Goal: Consume media (video, audio): Consume media (video, audio)

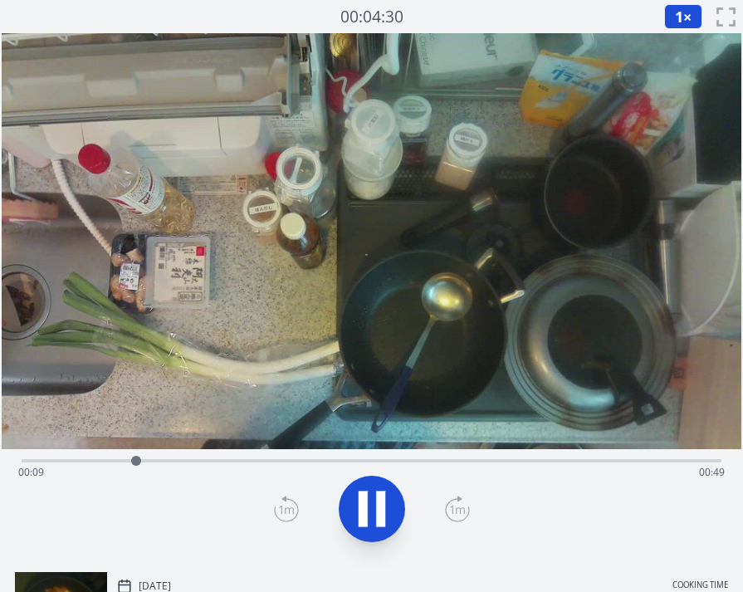
click at [188, 462] on div "Time elapsed: 00:09 Time remaining: 00:49" at bounding box center [371, 472] width 706 height 27
drag, startPoint x: 226, startPoint y: 465, endPoint x: 208, endPoint y: 461, distance: 17.7
click at [225, 465] on div "Time elapsed: 00:15 Time remaining: 00:43" at bounding box center [371, 472] width 706 height 27
click at [197, 461] on div "Time elapsed: 00:17 Time remaining: 00:41" at bounding box center [371, 472] width 706 height 27
click at [182, 460] on div "Time elapsed: 00:15 Time remaining: 00:43" at bounding box center [371, 472] width 706 height 27
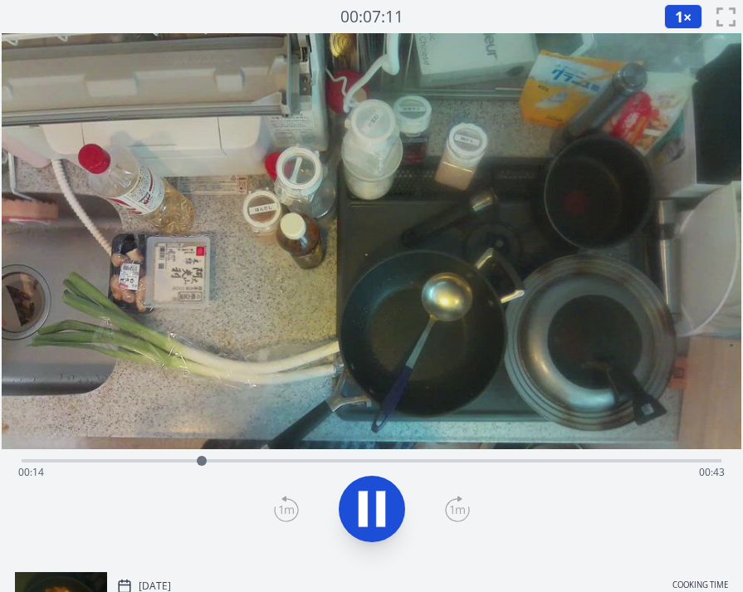
drag, startPoint x: 143, startPoint y: 456, endPoint x: 127, endPoint y: 456, distance: 15.8
click at [142, 456] on div "Time elapsed: 00:14 Time remaining: 00:43" at bounding box center [372, 459] width 700 height 20
click at [195, 461] on div "Time elapsed: 00:11 Time remaining: 00:47" at bounding box center [371, 472] width 706 height 27
click at [223, 462] on div "Time elapsed: 00:19 Time remaining: 00:39" at bounding box center [371, 472] width 706 height 27
click at [216, 462] on div "Time elapsed: 00:17 Time remaining: 00:41" at bounding box center [371, 472] width 706 height 27
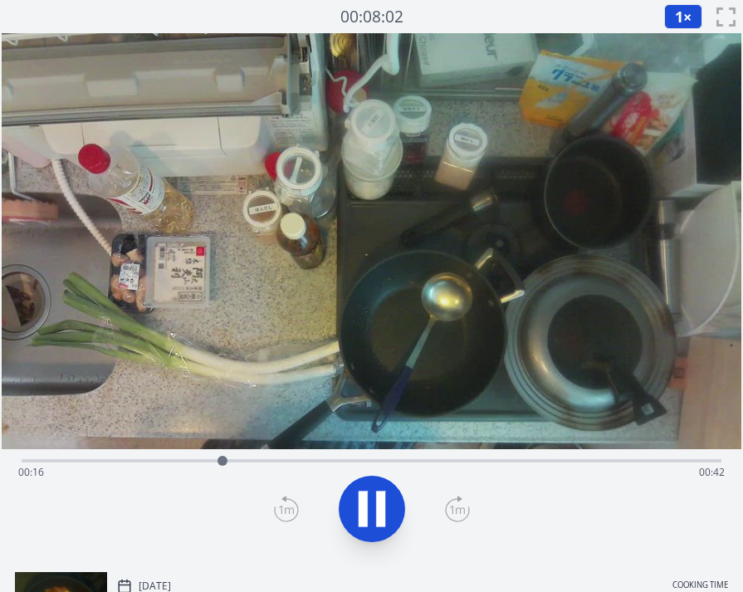
click at [201, 462] on div "Time elapsed: 00:16 Time remaining: 00:42" at bounding box center [371, 472] width 706 height 27
drag, startPoint x: 186, startPoint y: 462, endPoint x: 178, endPoint y: 461, distance: 8.3
click at [181, 462] on div "Time elapsed: 00:15 Time remaining: 00:43" at bounding box center [371, 472] width 706 height 27
click at [675, 20] on span "1" at bounding box center [679, 17] width 8 height 20
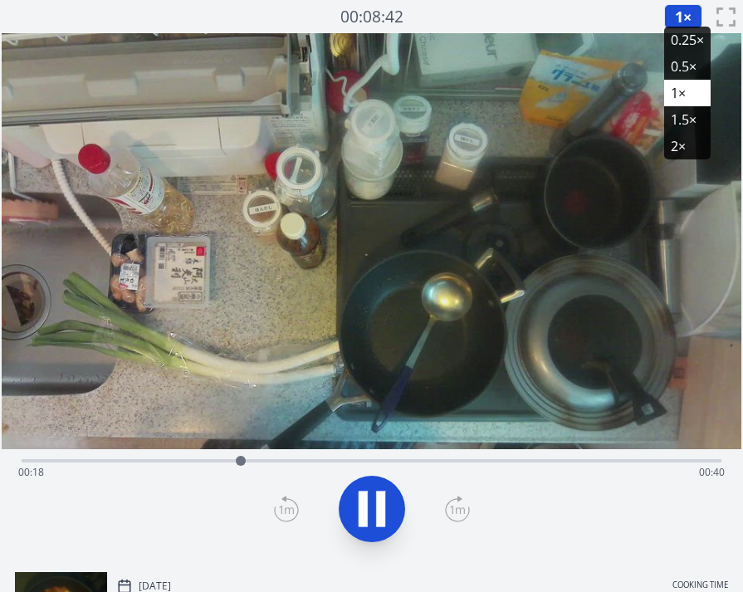
drag, startPoint x: 686, startPoint y: 46, endPoint x: 675, endPoint y: 54, distance: 13.6
click at [685, 45] on li "0.25×" at bounding box center [687, 40] width 46 height 27
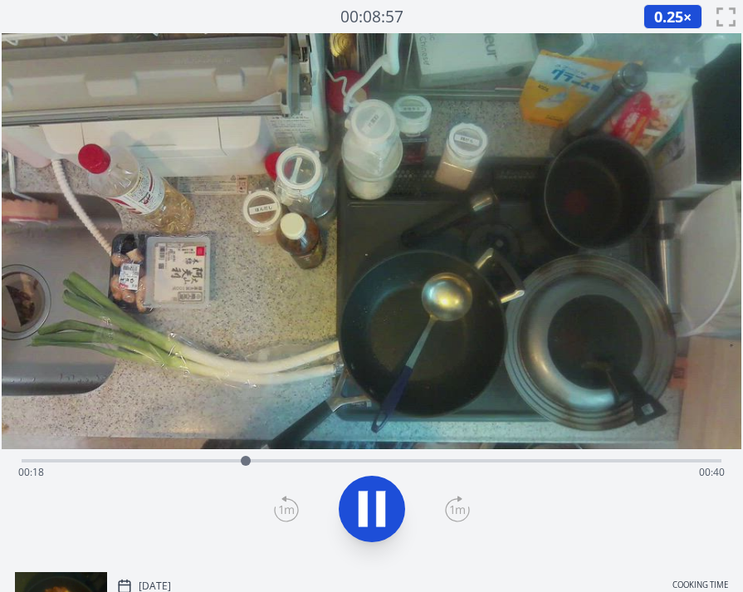
click at [219, 462] on div "Time elapsed: 00:18 Time remaining: 00:40" at bounding box center [371, 472] width 706 height 27
click at [201, 461] on div "Time elapsed: 00:16 Time remaining: 00:42" at bounding box center [371, 472] width 706 height 27
click at [188, 460] on div "Time elapsed: 00:15 Time remaining: 00:43" at bounding box center [371, 472] width 706 height 27
click at [166, 460] on div "Time elapsed: 00:14 Time remaining: 00:44" at bounding box center [371, 472] width 706 height 27
click at [679, 21] on span "0.25" at bounding box center [668, 17] width 29 height 20
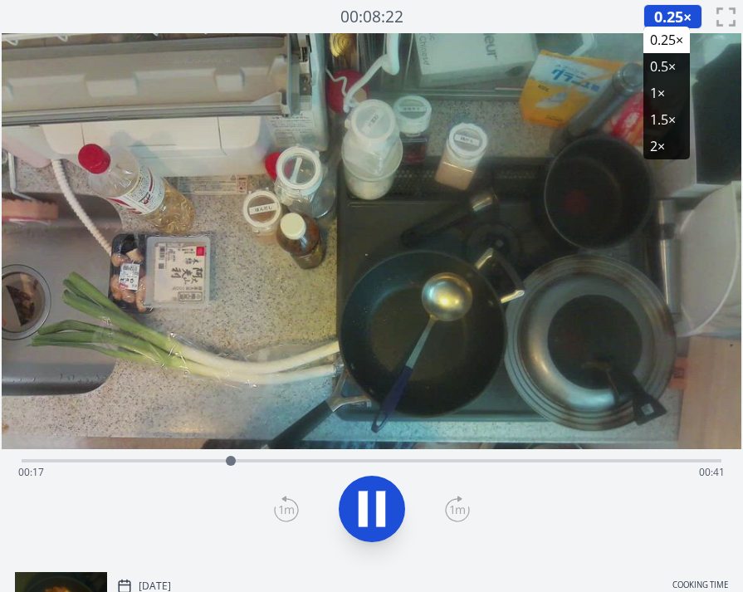
click at [663, 101] on li "1×" at bounding box center [666, 93] width 46 height 27
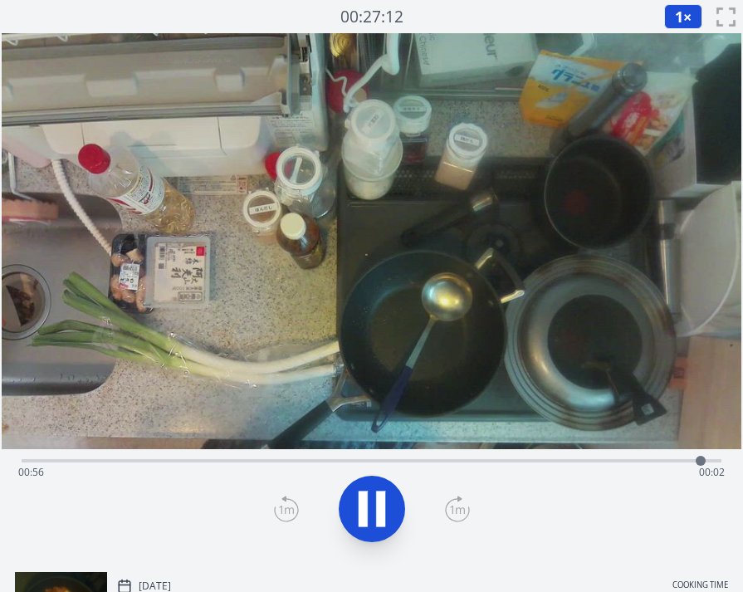
drag, startPoint x: 560, startPoint y: 464, endPoint x: 546, endPoint y: 467, distance: 14.5
click at [560, 464] on div "Time elapsed: 00:56 Time remaining: 00:02" at bounding box center [371, 472] width 706 height 27
click at [409, 462] on div "Time elapsed: 00:57 Time remaining: 00:00" at bounding box center [371, 472] width 706 height 27
click at [440, 461] on div "Time elapsed: 00:32 Time remaining: 00:26" at bounding box center [371, 472] width 706 height 27
click at [375, 512] on icon at bounding box center [372, 508] width 27 height 35
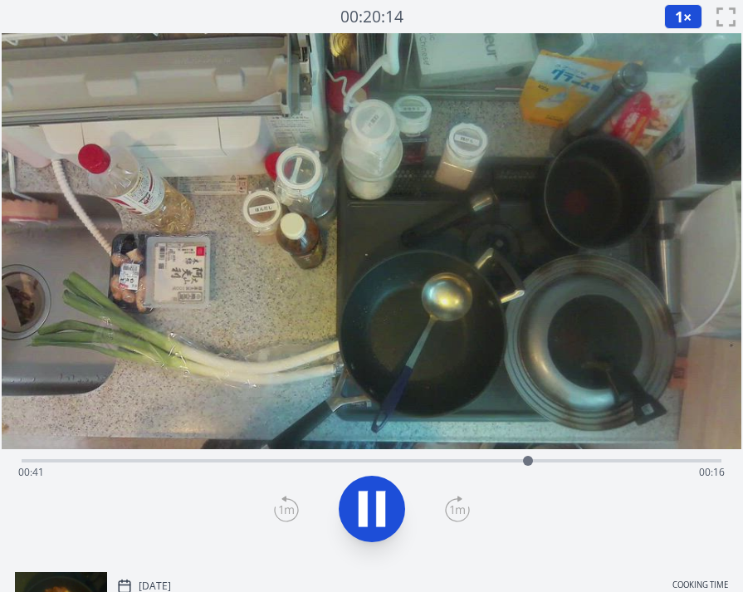
click at [384, 497] on icon at bounding box center [380, 509] width 9 height 36
click at [384, 497] on icon at bounding box center [372, 509] width 46 height 46
click at [384, 497] on icon at bounding box center [380, 509] width 9 height 36
click at [384, 497] on icon at bounding box center [372, 509] width 46 height 46
click at [384, 497] on icon at bounding box center [380, 509] width 9 height 36
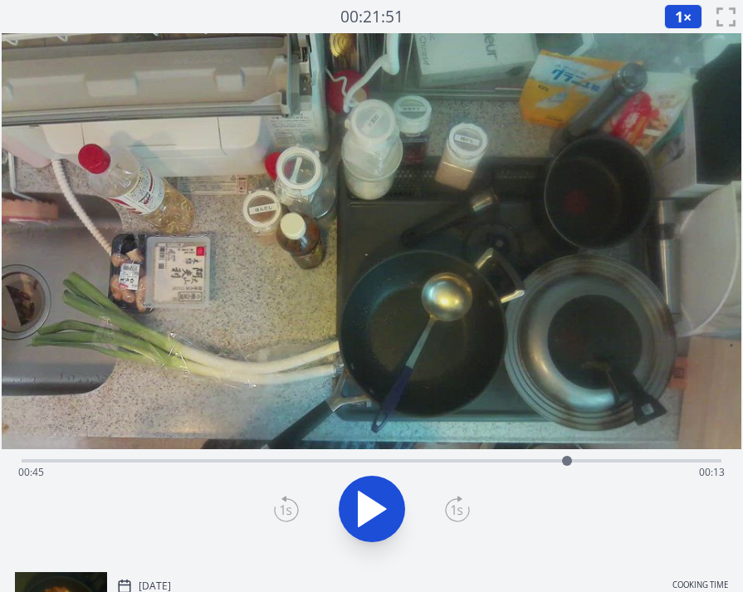
click at [364, 510] on icon at bounding box center [372, 508] width 27 height 35
click at [364, 510] on icon at bounding box center [363, 509] width 9 height 36
click at [364, 510] on icon at bounding box center [372, 508] width 27 height 35
click at [364, 510] on icon at bounding box center [363, 509] width 9 height 36
click at [636, 461] on div "Time elapsed: 00:47 Time remaining: 00:10" at bounding box center [371, 472] width 706 height 27
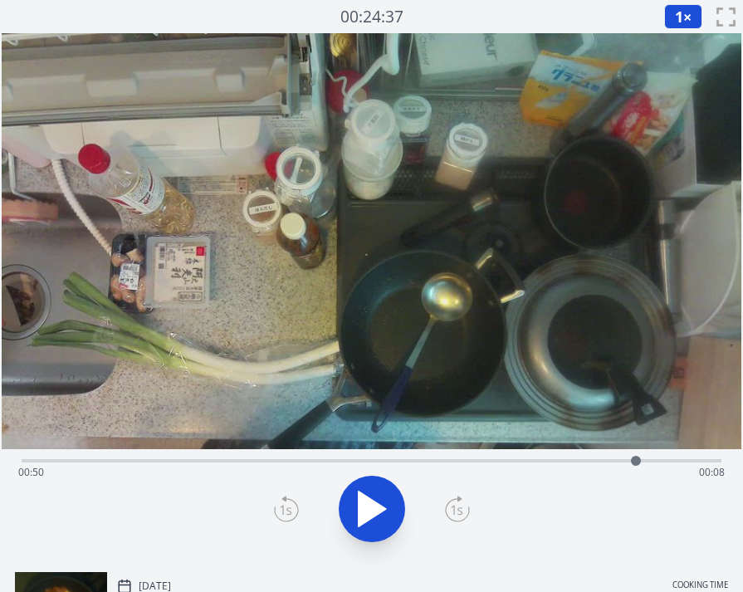
click at [669, 456] on div "Time elapsed: 00:50 Time remaining: 00:08" at bounding box center [372, 459] width 700 height 20
click at [650, 461] on div "Time elapsed: 00:53 Time remaining: 00:05" at bounding box center [371, 472] width 706 height 27
click at [618, 460] on div "Time elapsed: 00:51 Time remaining: 00:06" at bounding box center [371, 472] width 706 height 27
click at [503, 460] on div "Time elapsed: 00:49 Time remaining: 00:09" at bounding box center [371, 472] width 706 height 27
click at [512, 458] on div at bounding box center [503, 460] width 25 height 25
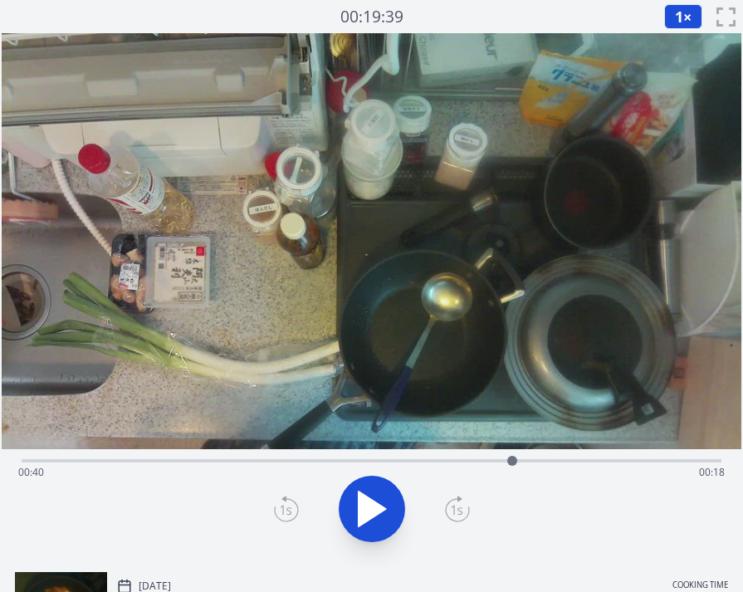
click at [383, 501] on icon at bounding box center [372, 509] width 46 height 46
click at [377, 501] on icon at bounding box center [380, 509] width 9 height 36
click at [377, 501] on icon at bounding box center [372, 509] width 46 height 46
click at [377, 501] on icon at bounding box center [380, 509] width 9 height 36
click at [377, 501] on icon at bounding box center [372, 509] width 46 height 46
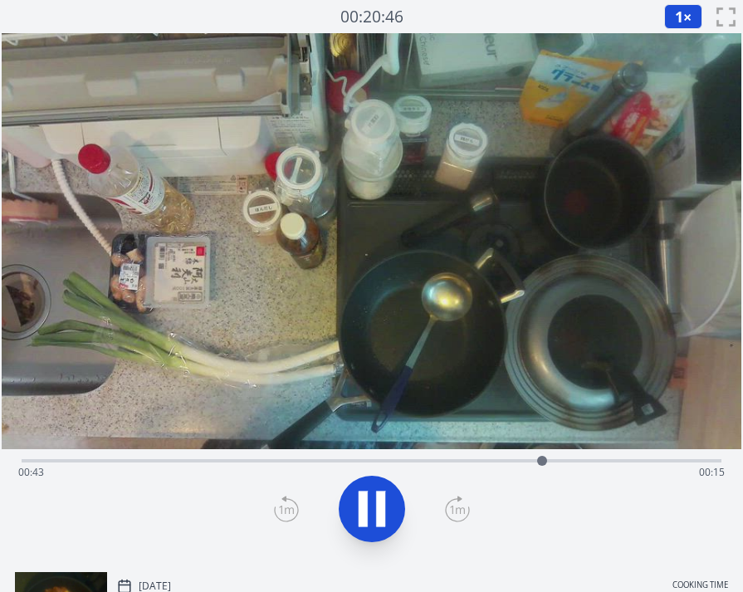
click at [377, 501] on icon at bounding box center [380, 509] width 9 height 36
click at [377, 501] on icon at bounding box center [372, 509] width 46 height 46
click at [377, 501] on icon at bounding box center [380, 509] width 9 height 36
click at [377, 501] on icon at bounding box center [372, 509] width 46 height 46
click at [377, 501] on icon at bounding box center [380, 509] width 9 height 36
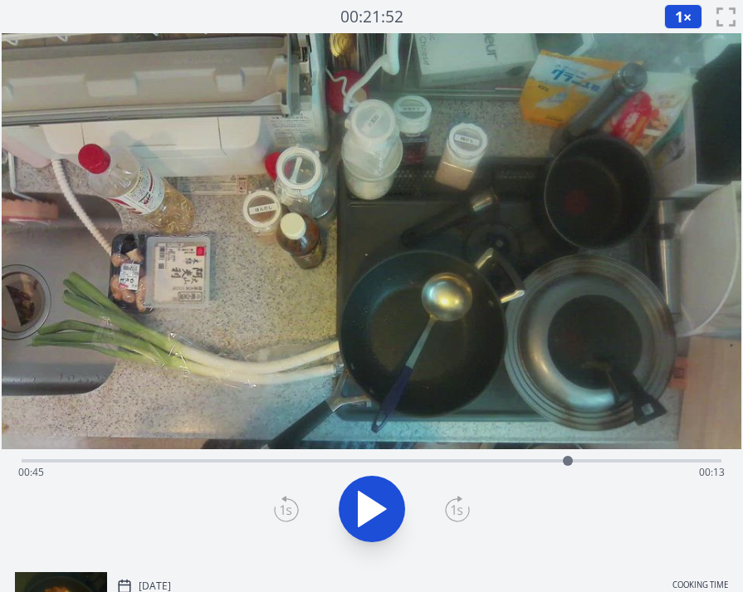
click at [377, 501] on icon at bounding box center [372, 509] width 46 height 46
click at [377, 501] on icon at bounding box center [380, 509] width 9 height 36
click at [377, 501] on icon at bounding box center [372, 509] width 46 height 46
click at [377, 501] on icon at bounding box center [380, 509] width 9 height 36
click at [377, 501] on icon at bounding box center [372, 509] width 46 height 46
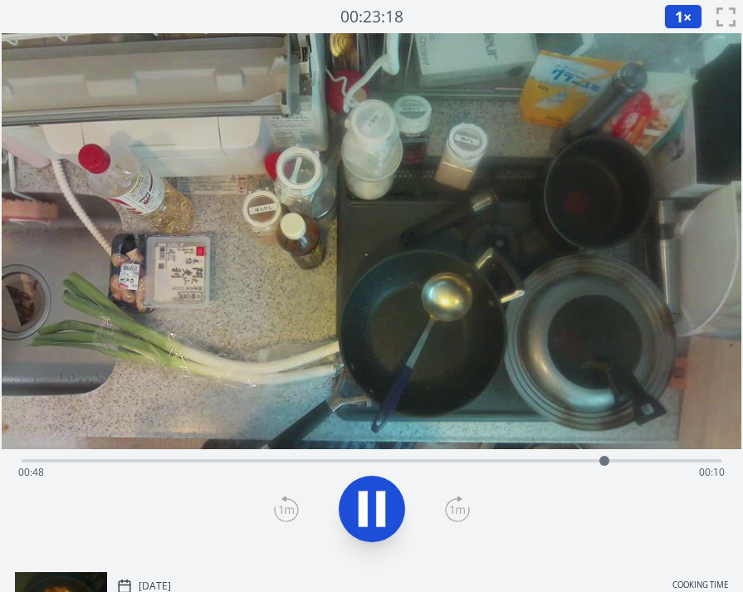
click at [377, 501] on icon at bounding box center [380, 509] width 9 height 36
click at [502, 461] on div "Time elapsed: 00:48 Time remaining: 00:10" at bounding box center [371, 472] width 706 height 27
click at [378, 496] on icon at bounding box center [372, 509] width 46 height 46
click at [378, 496] on icon at bounding box center [380, 509] width 9 height 36
click at [378, 496] on icon at bounding box center [372, 509] width 46 height 46
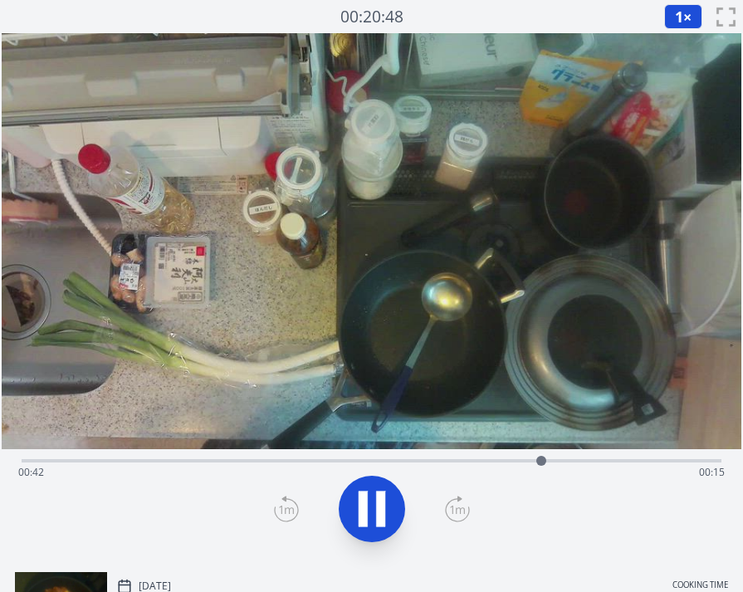
click at [378, 496] on icon at bounding box center [380, 509] width 9 height 36
click at [234, 468] on div "Time elapsed: 00:42 Time remaining: 00:15" at bounding box center [371, 472] width 706 height 27
click at [384, 496] on icon at bounding box center [372, 509] width 46 height 46
click at [381, 500] on icon at bounding box center [380, 509] width 9 height 36
click at [381, 500] on icon at bounding box center [372, 509] width 46 height 46
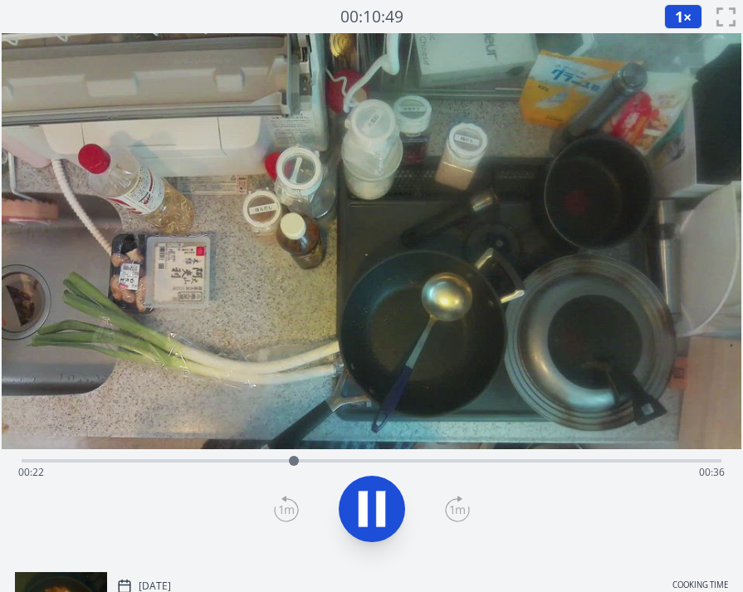
click at [389, 499] on icon at bounding box center [372, 509] width 46 height 46
click at [398, 466] on div "Time elapsed: 00:23 Time remaining: 00:35" at bounding box center [371, 472] width 706 height 27
click at [442, 461] on div "Time elapsed: 00:31 Time remaining: 00:26" at bounding box center [371, 472] width 706 height 27
click at [371, 503] on icon at bounding box center [372, 509] width 46 height 46
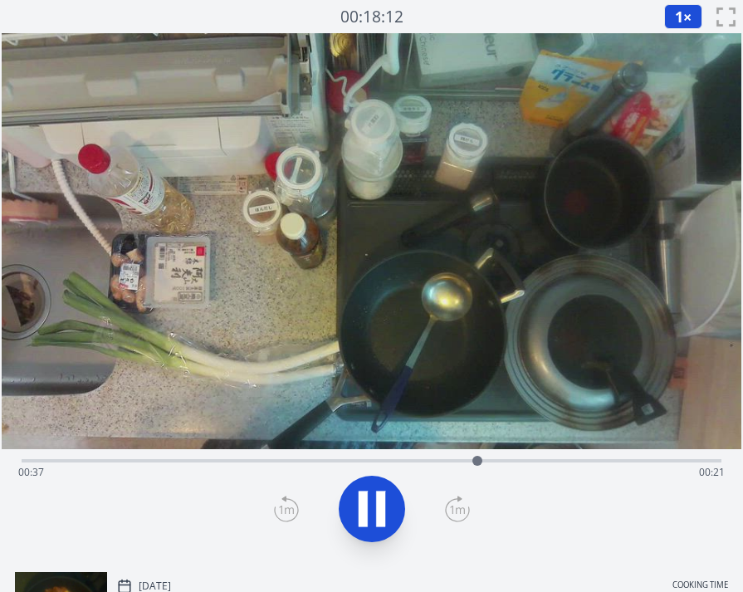
click at [536, 457] on div "Time elapsed: 00:37 Time remaining: 00:21" at bounding box center [372, 459] width 700 height 20
click at [345, 510] on button at bounding box center [372, 509] width 66 height 66
click at [647, 461] on div "Time elapsed: 00:43 Time remaining: 00:14" at bounding box center [371, 472] width 706 height 27
click at [359, 515] on icon at bounding box center [372, 508] width 27 height 35
click at [359, 515] on icon at bounding box center [363, 509] width 9 height 36
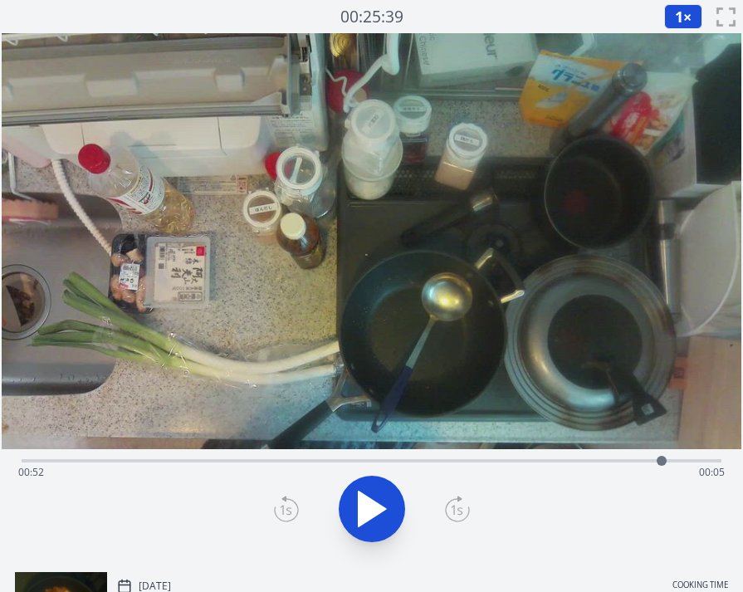
click at [359, 515] on icon at bounding box center [372, 508] width 27 height 35
click at [364, 463] on div "Time elapsed: 00:57 Time remaining: 00:00" at bounding box center [371, 472] width 706 height 27
click at [436, 462] on div "Time elapsed: 00:28 Time remaining: 00:30" at bounding box center [371, 472] width 706 height 27
click at [398, 459] on div "Time elapsed: 00:34 Time remaining: 00:24" at bounding box center [371, 472] width 706 height 27
click at [445, 458] on div "Time elapsed: 00:31 Time remaining: 00:27" at bounding box center [372, 459] width 700 height 20
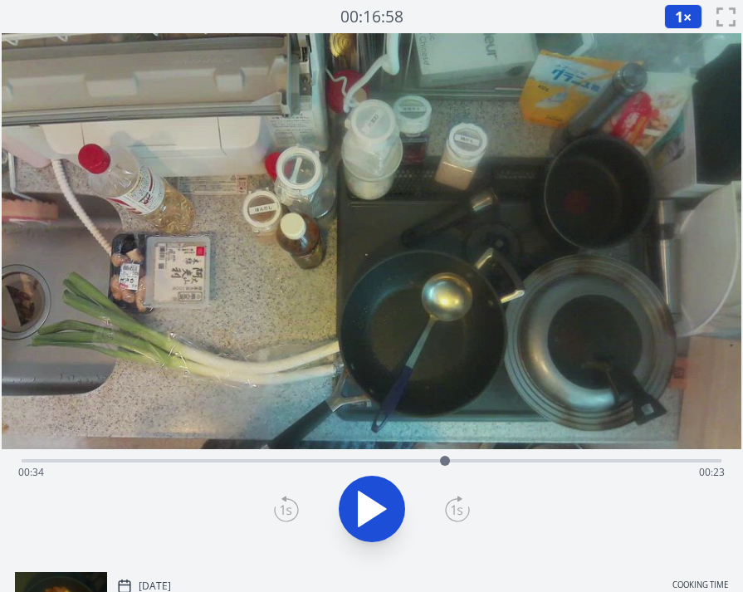
click at [473, 458] on div "Time elapsed: 00:34 Time remaining: 00:23" at bounding box center [372, 459] width 700 height 20
click at [371, 500] on icon at bounding box center [372, 508] width 27 height 35
click at [371, 500] on icon at bounding box center [372, 509] width 46 height 46
click at [371, 500] on icon at bounding box center [372, 508] width 27 height 35
click at [371, 500] on icon at bounding box center [372, 509] width 46 height 46
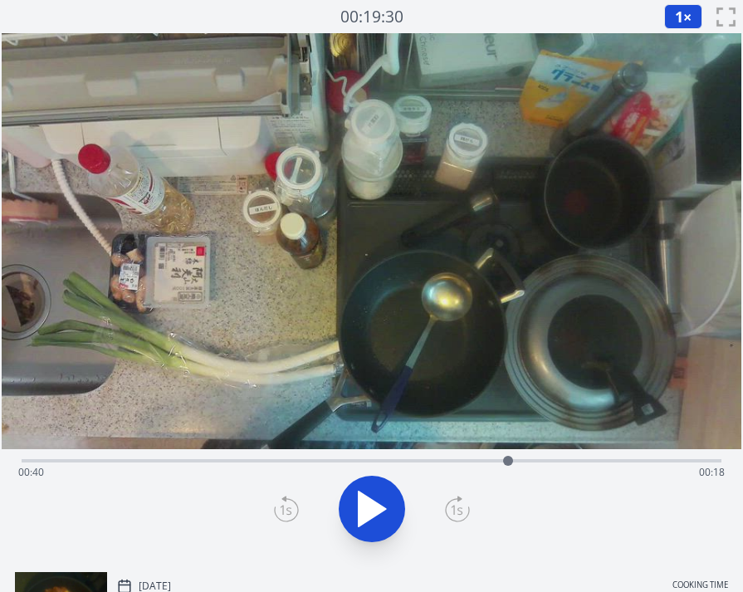
click at [525, 462] on div "Time elapsed: 00:40 Time remaining: 00:18" at bounding box center [371, 472] width 706 height 27
drag, startPoint x: 529, startPoint y: 462, endPoint x: 537, endPoint y: 461, distance: 8.3
click at [529, 462] on div at bounding box center [525, 461] width 10 height 10
click at [545, 461] on div "Time elapsed: 00:41 Time remaining: 00:16" at bounding box center [371, 472] width 706 height 27
click at [554, 459] on div at bounding box center [545, 460] width 25 height 25
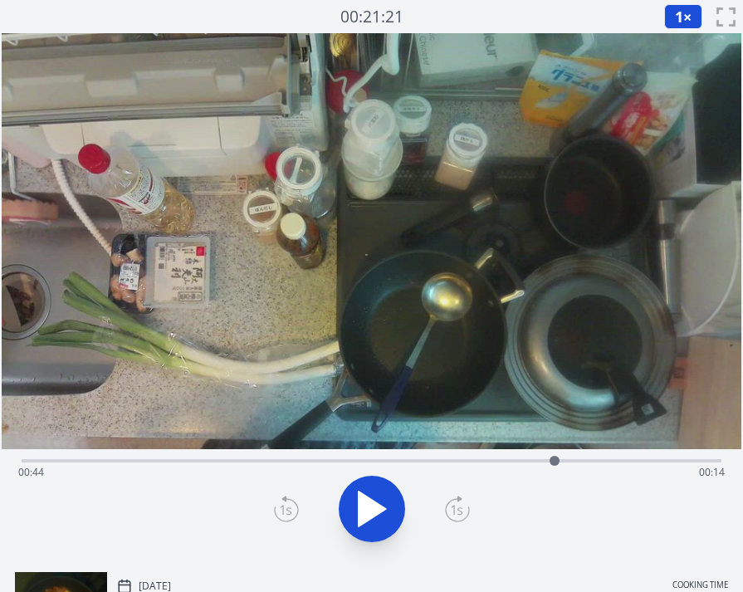
click at [523, 460] on div "Time elapsed: 00:44 Time remaining: 00:14" at bounding box center [371, 472] width 706 height 27
click at [489, 461] on div "Time elapsed: 00:41 Time remaining: 00:17" at bounding box center [371, 472] width 706 height 27
click at [366, 511] on icon at bounding box center [372, 508] width 27 height 35
click at [366, 512] on icon at bounding box center [363, 509] width 9 height 36
click at [514, 456] on div "Time elapsed: 00:42 Time remaining: 00:15" at bounding box center [372, 459] width 700 height 20
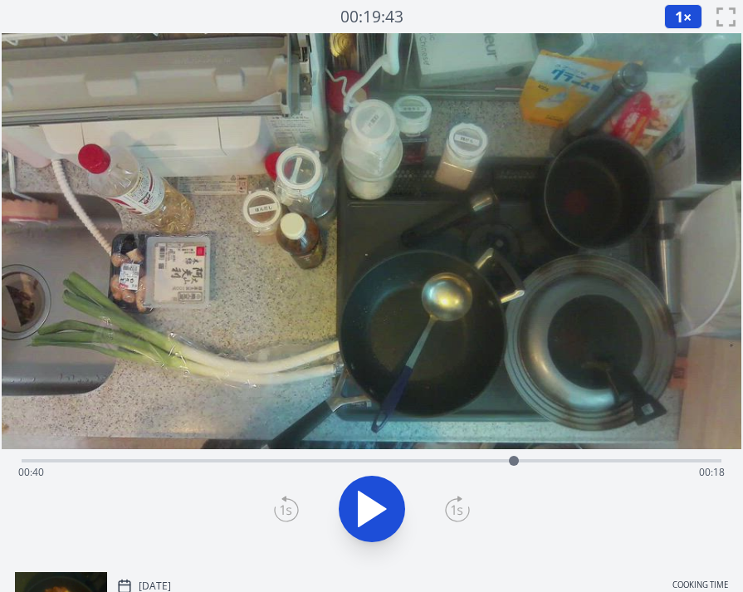
click at [440, 461] on div "Time elapsed: 00:40 Time remaining: 00:18" at bounding box center [371, 472] width 706 height 27
click at [466, 461] on div "Time elapsed: 00:34 Time remaining: 00:24" at bounding box center [371, 472] width 706 height 27
click at [374, 496] on icon at bounding box center [372, 509] width 46 height 46
click at [374, 497] on icon at bounding box center [372, 509] width 46 height 46
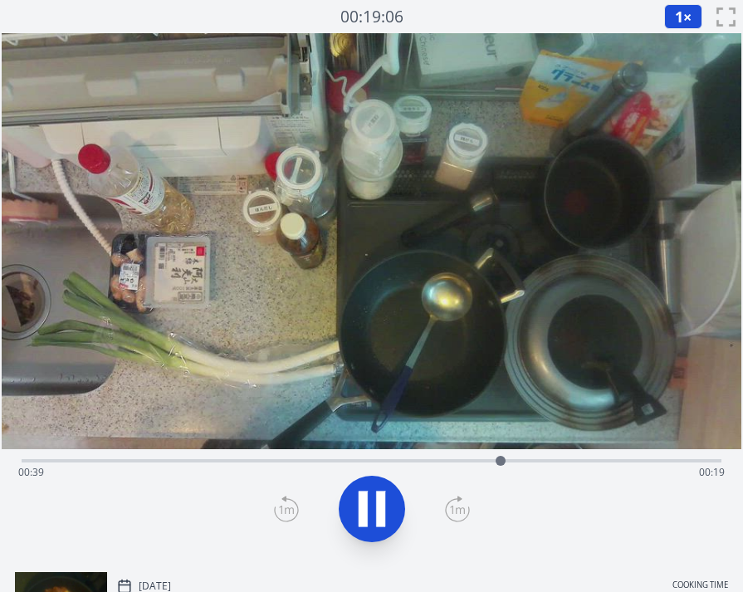
click at [384, 504] on icon at bounding box center [380, 509] width 9 height 36
click at [377, 516] on icon at bounding box center [372, 509] width 46 height 46
click at [376, 515] on icon at bounding box center [380, 509] width 9 height 36
click at [376, 515] on icon at bounding box center [372, 509] width 46 height 46
click at [376, 515] on icon at bounding box center [380, 509] width 9 height 36
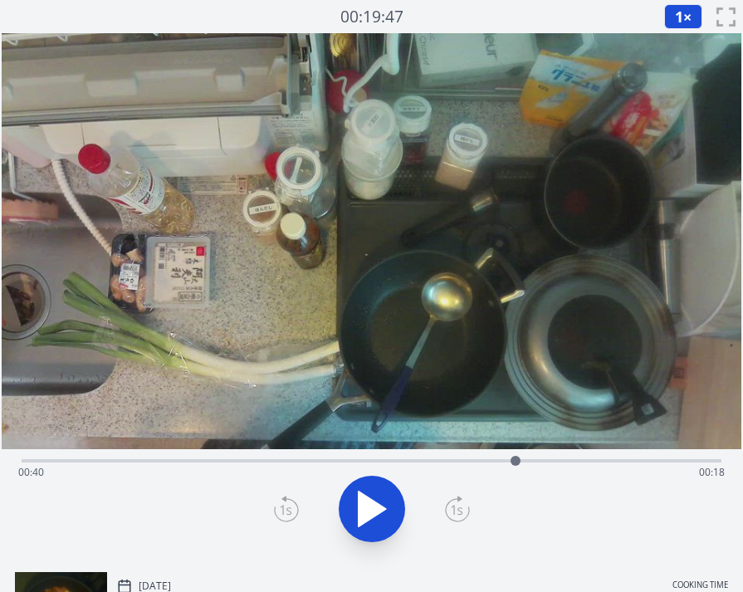
click at [383, 515] on icon at bounding box center [372, 509] width 46 height 46
click at [383, 515] on icon at bounding box center [380, 509] width 9 height 36
click at [383, 515] on icon at bounding box center [372, 509] width 46 height 46
click at [381, 515] on icon at bounding box center [380, 509] width 9 height 36
click at [381, 515] on icon at bounding box center [372, 509] width 46 height 46
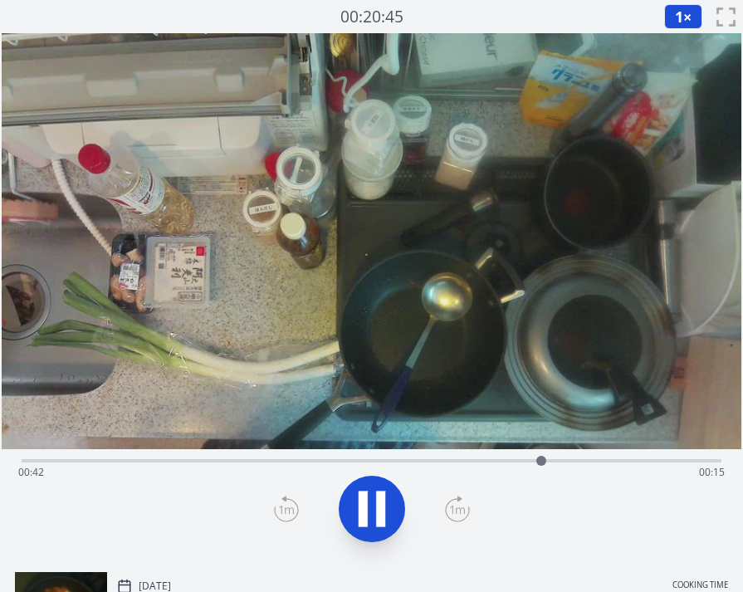
click at [381, 515] on icon at bounding box center [380, 509] width 9 height 36
click at [381, 515] on icon at bounding box center [372, 509] width 46 height 46
click at [381, 515] on icon at bounding box center [380, 509] width 9 height 36
click at [381, 515] on icon at bounding box center [372, 509] width 46 height 46
click at [381, 515] on icon at bounding box center [380, 509] width 9 height 36
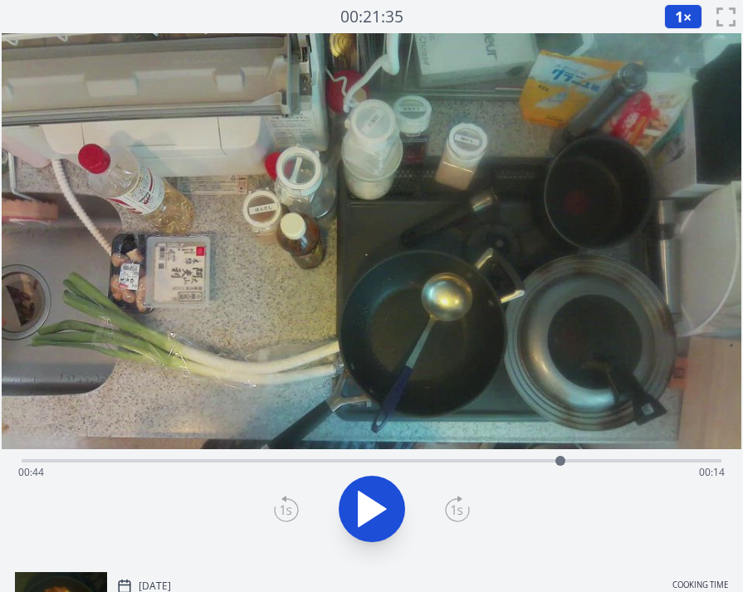
click at [381, 515] on icon at bounding box center [372, 509] width 46 height 46
click at [381, 515] on icon at bounding box center [380, 509] width 9 height 36
click at [386, 512] on icon at bounding box center [372, 509] width 46 height 46
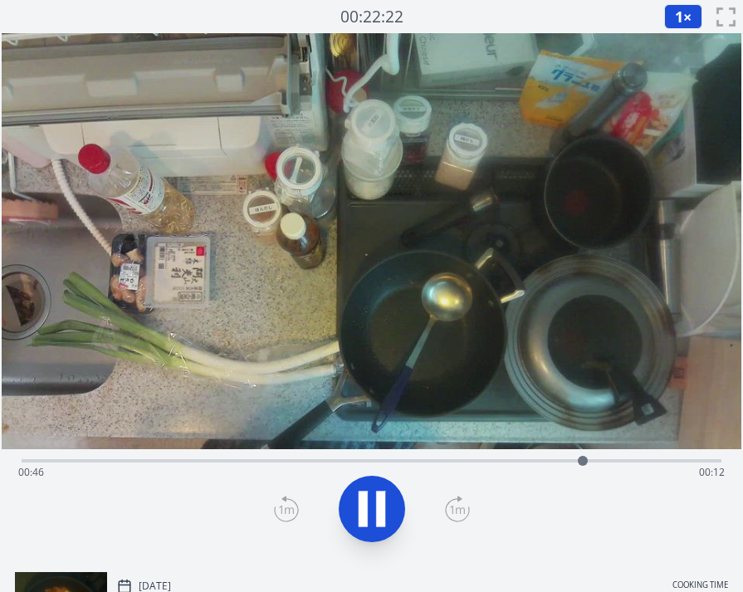
click at [386, 512] on icon at bounding box center [372, 509] width 46 height 46
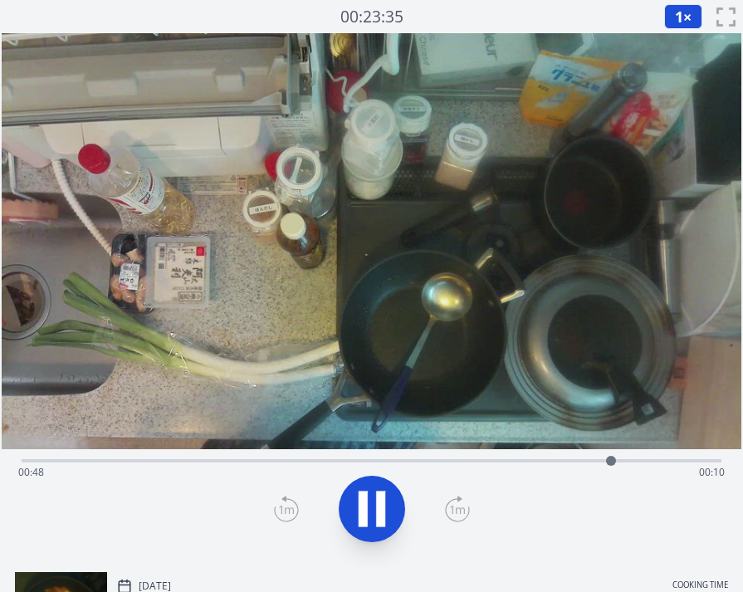
click at [0, 0] on icon at bounding box center [0, 0] width 0 height 0
click at [394, 494] on button at bounding box center [372, 509] width 66 height 66
click at [640, 460] on div "Time elapsed: 00:50 Time remaining: 00:08" at bounding box center [371, 472] width 706 height 27
click at [667, 458] on div "Time elapsed: 00:51 Time remaining: 00:07" at bounding box center [372, 459] width 700 height 20
click at [681, 462] on div "Time elapsed: 00:53 Time remaining: 00:05" at bounding box center [371, 472] width 706 height 27
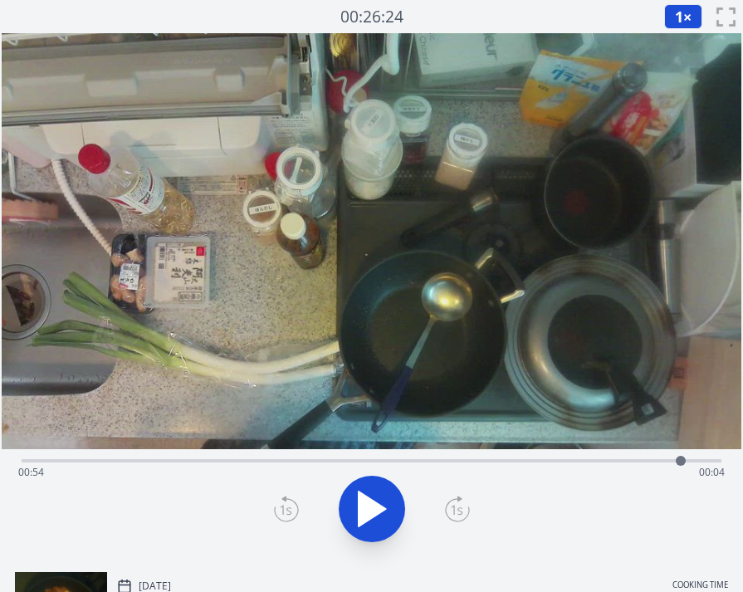
click at [695, 464] on div "Time elapsed: 00:54 Time remaining: 00:04" at bounding box center [371, 472] width 706 height 27
click at [531, 459] on div "Time elapsed: 00:55 Time remaining: 00:03" at bounding box center [371, 472] width 706 height 27
click at [576, 460] on div "Time elapsed: 00:42 Time remaining: 00:16" at bounding box center [371, 472] width 706 height 27
click at [536, 461] on div "Time elapsed: 00:45 Time remaining: 00:13" at bounding box center [371, 472] width 706 height 27
click at [565, 461] on div "Time elapsed: 00:42 Time remaining: 00:16" at bounding box center [371, 472] width 706 height 27
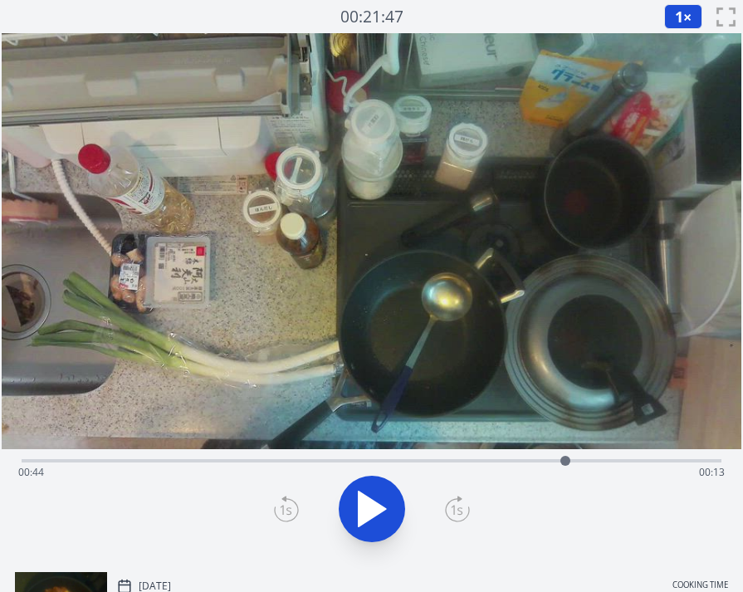
click at [584, 461] on div "Time elapsed: 00:44 Time remaining: 00:13" at bounding box center [371, 472] width 706 height 27
click at [600, 461] on div "Time elapsed: 00:46 Time remaining: 00:12" at bounding box center [371, 472] width 706 height 27
click at [612, 461] on div at bounding box center [600, 460] width 25 height 25
click at [623, 461] on div at bounding box center [611, 460] width 25 height 25
click at [574, 462] on div "Time elapsed: 00:49 Time remaining: 00:09" at bounding box center [371, 472] width 706 height 27
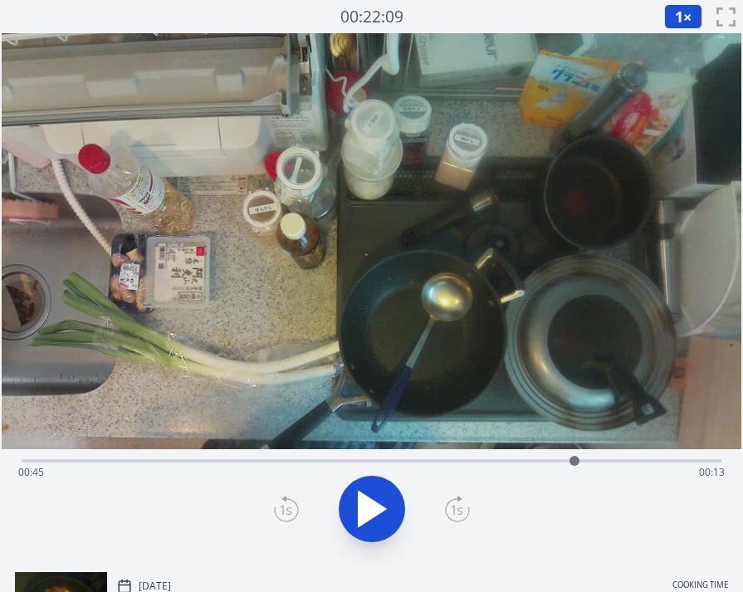
click at [451, 463] on div "Time elapsed: 00:45 Time remaining: 00:13" at bounding box center [371, 472] width 706 height 27
click at [373, 501] on icon at bounding box center [372, 508] width 27 height 35
click at [349, 483] on div "Time elapsed: 00:40 Time remaining: 00:18" at bounding box center [371, 472] width 706 height 27
click at [349, 483] on div "Time elapsed: 00:27 Time remaining: 00:31" at bounding box center [371, 472] width 706 height 27
click at [331, 462] on div "Time elapsed: 00:27 Time remaining: 00:31" at bounding box center [371, 472] width 706 height 27
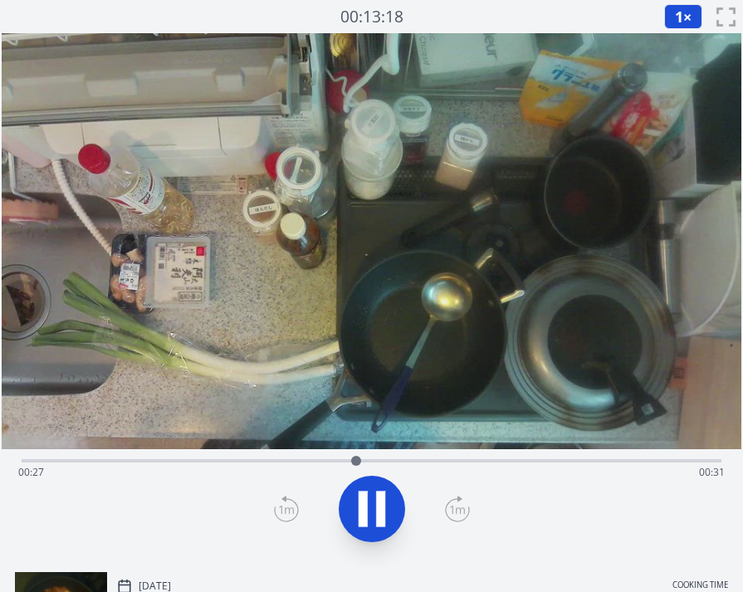
click at [422, 462] on div "Time elapsed: 00:27 Time remaining: 00:31" at bounding box center [371, 472] width 706 height 27
click at [678, 13] on span "1" at bounding box center [679, 17] width 8 height 20
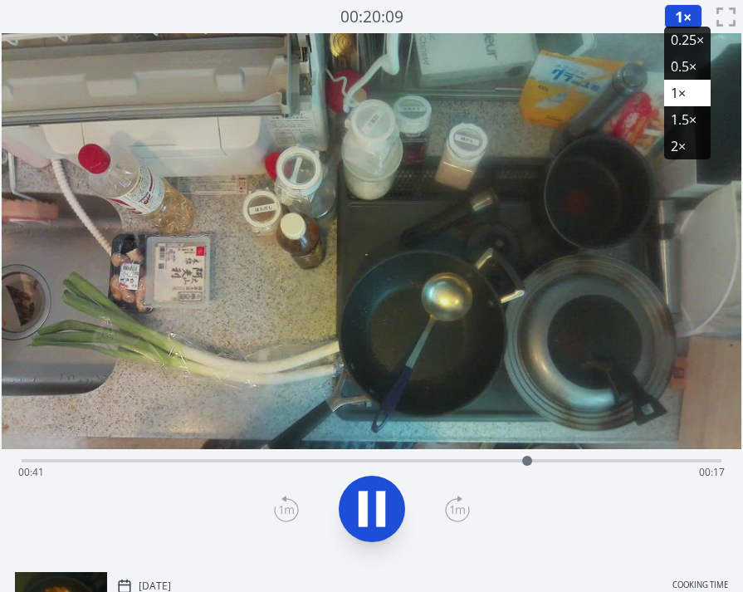
click at [354, 500] on icon at bounding box center [372, 509] width 46 height 46
click at [696, 47] on li "0.25×" at bounding box center [687, 40] width 46 height 27
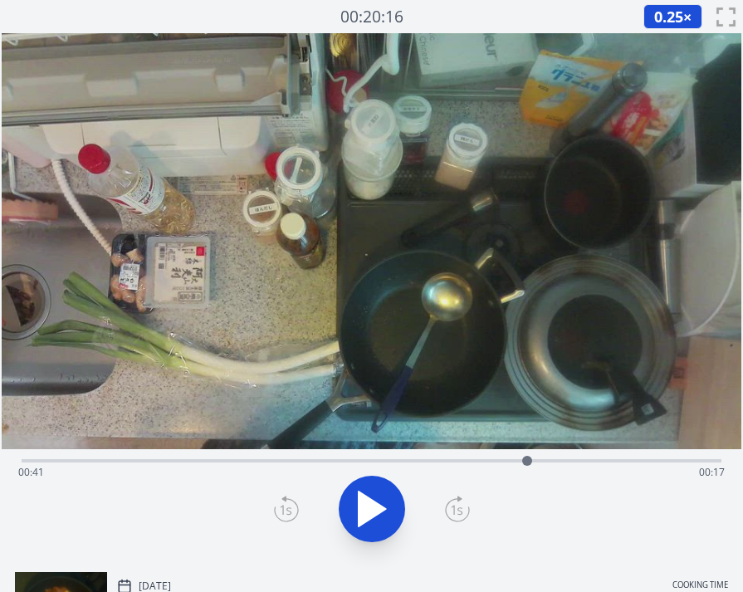
click at [512, 461] on div "Time elapsed: 00:41 Time remaining: 00:17" at bounding box center [371, 472] width 706 height 27
click at [389, 502] on icon at bounding box center [372, 509] width 46 height 46
click at [502, 458] on div "Time elapsed: 00:40 Time remaining: 00:17" at bounding box center [372, 459] width 700 height 20
click at [375, 502] on icon at bounding box center [372, 509] width 46 height 46
click at [373, 509] on icon at bounding box center [372, 508] width 27 height 35
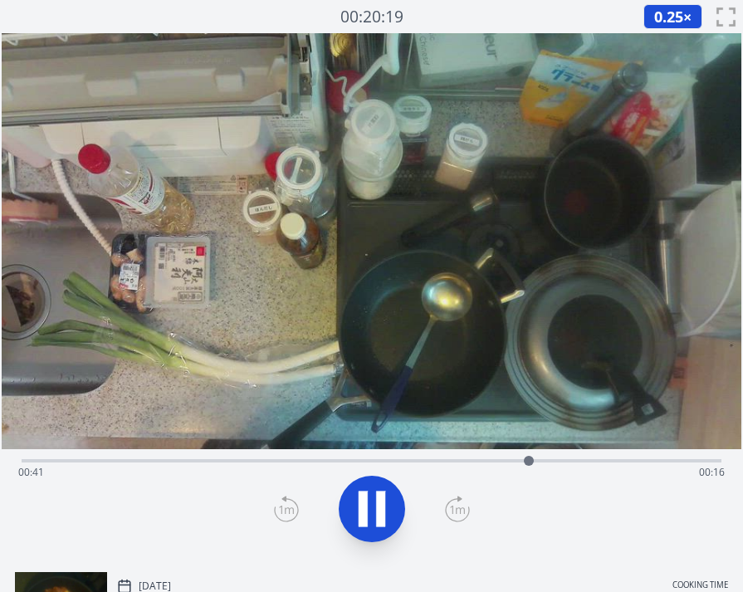
click at [373, 509] on icon at bounding box center [372, 509] width 46 height 46
click at [567, 461] on div "Time elapsed: 00:41 Time remaining: 00:16" at bounding box center [371, 472] width 706 height 27
click at [557, 460] on div at bounding box center [566, 460] width 25 height 25
click at [591, 460] on div "Time elapsed: 00:44 Time remaining: 00:14" at bounding box center [371, 472] width 706 height 27
click at [611, 461] on div "Time elapsed: 00:47 Time remaining: 00:11" at bounding box center [371, 472] width 706 height 27
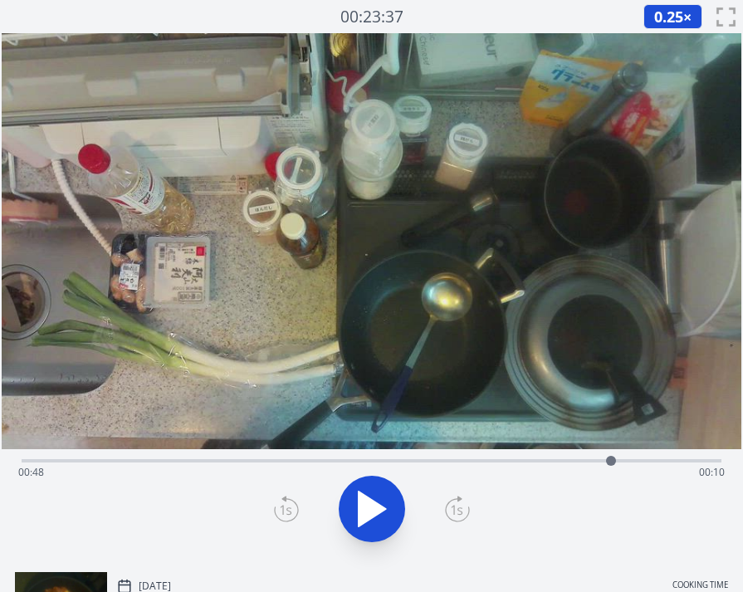
click at [591, 460] on div "Time elapsed: 00:48 Time remaining: 00:10" at bounding box center [371, 472] width 706 height 27
click at [574, 460] on div "Time elapsed: 00:47 Time remaining: 00:11" at bounding box center [371, 472] width 706 height 27
click at [600, 460] on div "Time elapsed: 00:45 Time remaining: 00:13" at bounding box center [371, 472] width 706 height 27
click at [637, 457] on div "Time elapsed: 00:47 Time remaining: 00:11" at bounding box center [372, 459] width 700 height 20
click at [534, 465] on div "Time elapsed: 00:50 Time remaining: 00:07" at bounding box center [371, 472] width 706 height 27
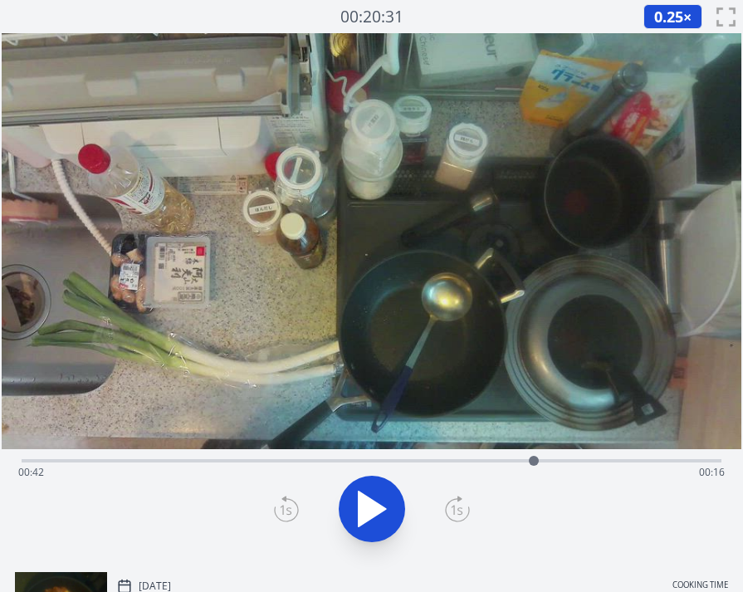
click at [442, 460] on div "Time elapsed: 00:42 Time remaining: 00:16" at bounding box center [371, 472] width 706 height 27
click at [473, 459] on div "Time elapsed: 00:34 Time remaining: 00:24" at bounding box center [371, 472] width 706 height 27
click at [489, 459] on div "Time elapsed: 00:37 Time remaining: 00:21" at bounding box center [371, 472] width 706 height 27
click at [507, 459] on div "Time elapsed: 00:38 Time remaining: 00:20" at bounding box center [371, 472] width 706 height 27
click at [487, 460] on div "Time elapsed: 00:40 Time remaining: 00:18" at bounding box center [371, 472] width 706 height 27
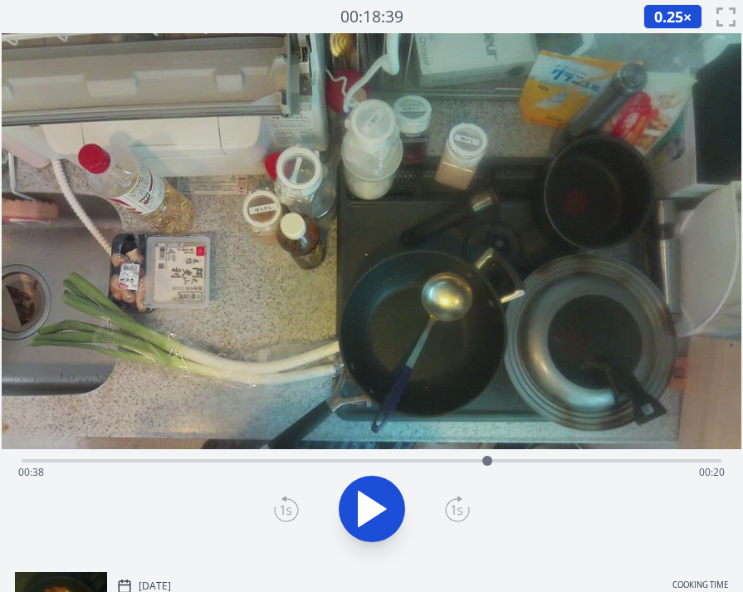
click at [614, 459] on div "Time elapsed: 00:38 Time remaining: 00:20" at bounding box center [371, 472] width 706 height 27
click at [660, 458] on div "Time elapsed: 00:48 Time remaining: 00:09" at bounding box center [372, 459] width 700 height 20
click at [372, 500] on icon at bounding box center [372, 508] width 27 height 35
click at [372, 500] on icon at bounding box center [372, 509] width 46 height 46
click at [372, 500] on icon at bounding box center [372, 508] width 27 height 35
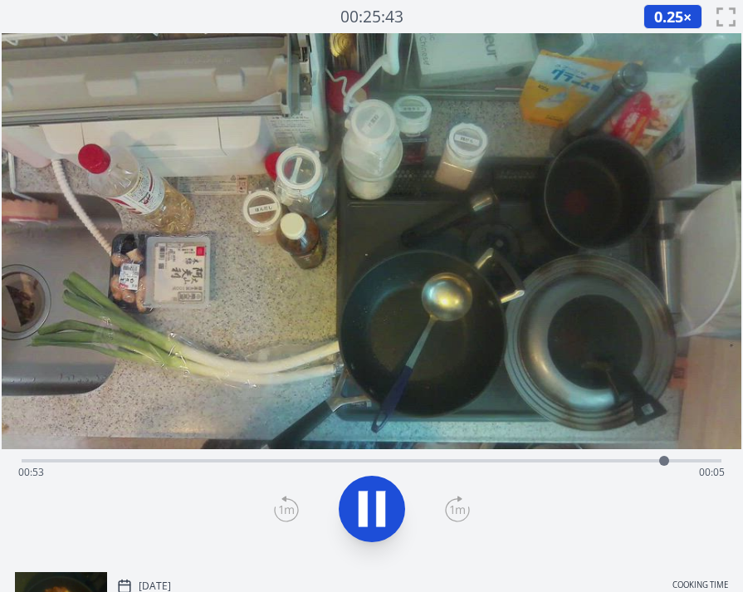
click at [372, 500] on icon at bounding box center [372, 509] width 46 height 46
click at [634, 461] on div "Time elapsed: 00:53 Time remaining: 00:05" at bounding box center [371, 472] width 706 height 27
click at [609, 461] on div "Time elapsed: 00:50 Time remaining: 00:08" at bounding box center [371, 472] width 706 height 27
click at [359, 500] on icon at bounding box center [372, 508] width 27 height 35
click at [386, 496] on icon at bounding box center [372, 509] width 46 height 46
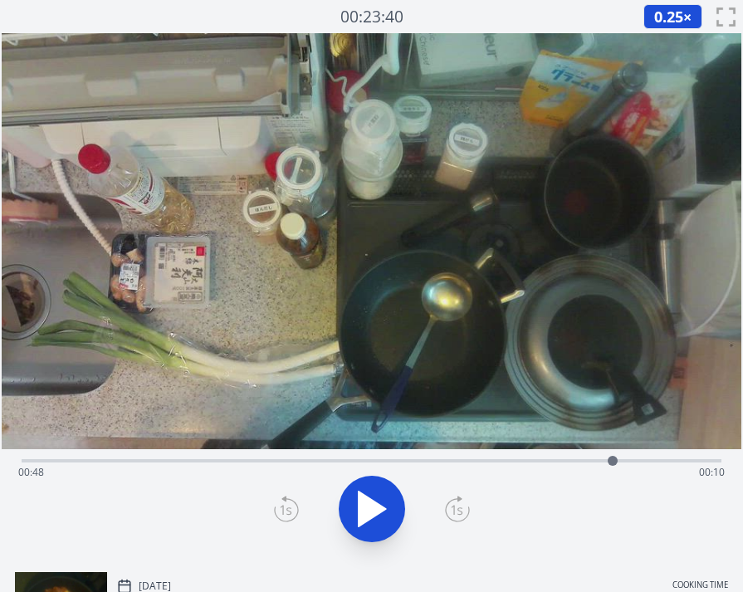
click at [386, 496] on icon at bounding box center [372, 509] width 46 height 46
click at [384, 498] on icon at bounding box center [380, 509] width 9 height 36
click at [384, 497] on icon at bounding box center [372, 509] width 46 height 46
click at [384, 498] on icon at bounding box center [380, 509] width 9 height 36
click at [384, 498] on icon at bounding box center [372, 509] width 46 height 46
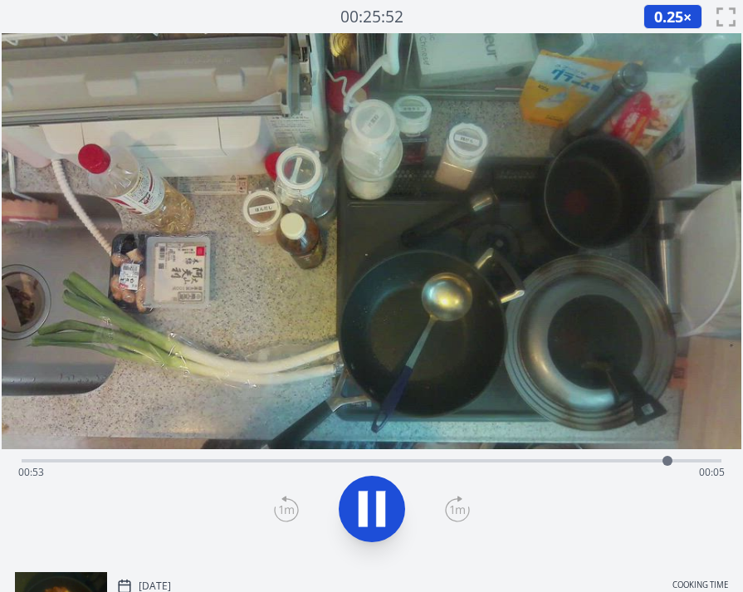
click at [384, 498] on icon at bounding box center [380, 509] width 9 height 36
click at [686, 460] on div "Time elapsed: 00:53 Time remaining: 00:05" at bounding box center [371, 472] width 706 height 27
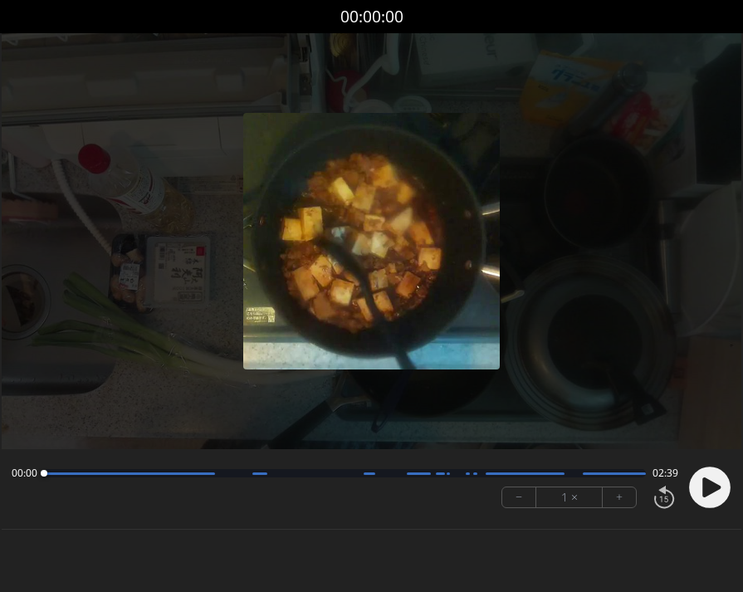
click at [714, 488] on icon at bounding box center [711, 487] width 18 height 20
click at [611, 495] on button "+" at bounding box center [619, 497] width 33 height 20
click at [612, 495] on button "+" at bounding box center [619, 497] width 33 height 20
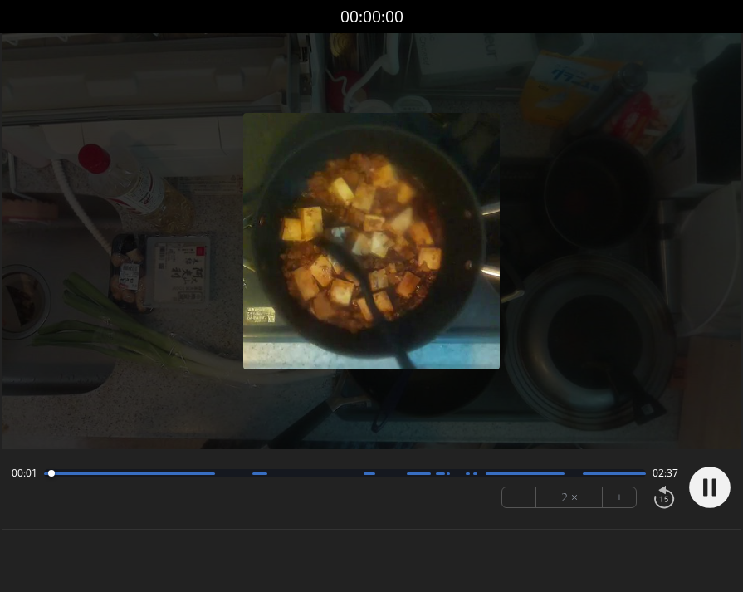
click at [612, 495] on button "+" at bounding box center [619, 497] width 33 height 20
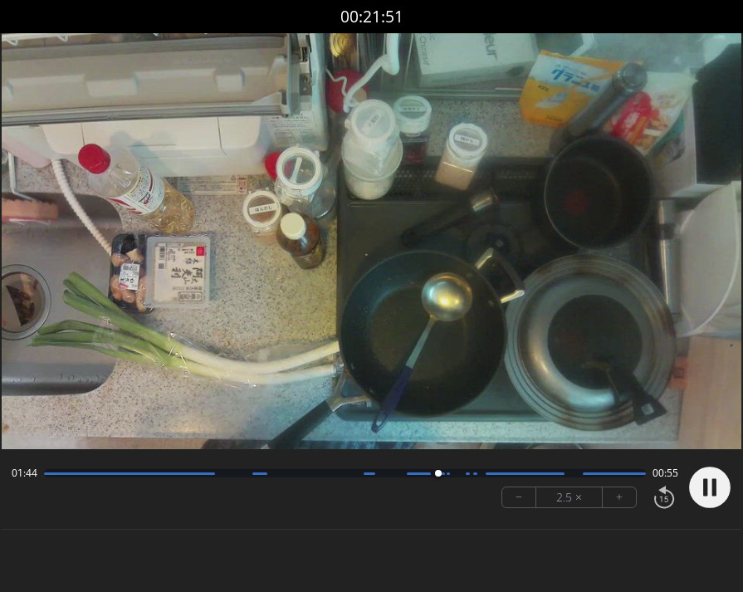
click at [710, 486] on circle at bounding box center [710, 487] width 42 height 42
